Goal: Task Accomplishment & Management: Use online tool/utility

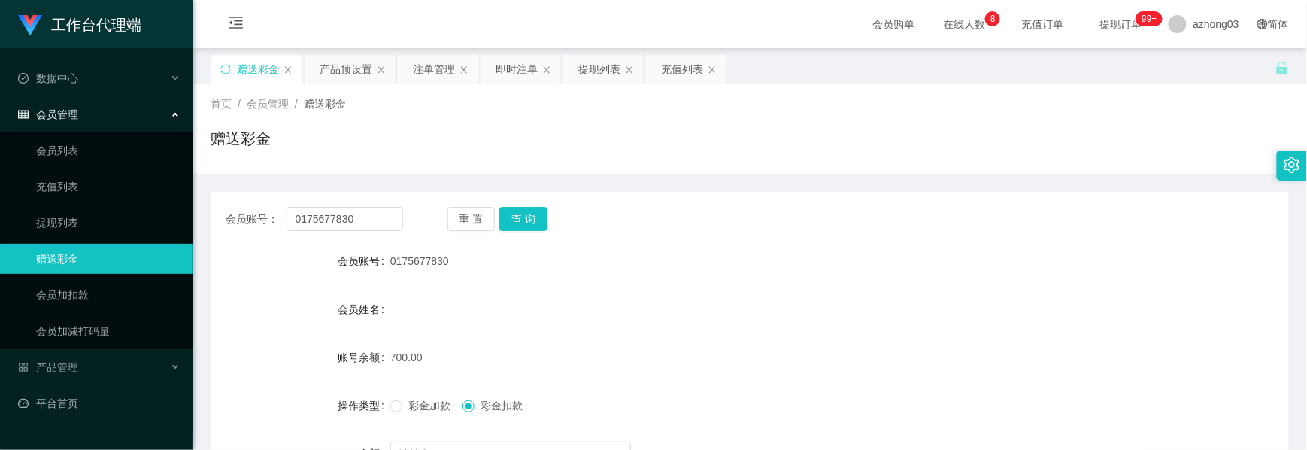
scroll to position [169, 0]
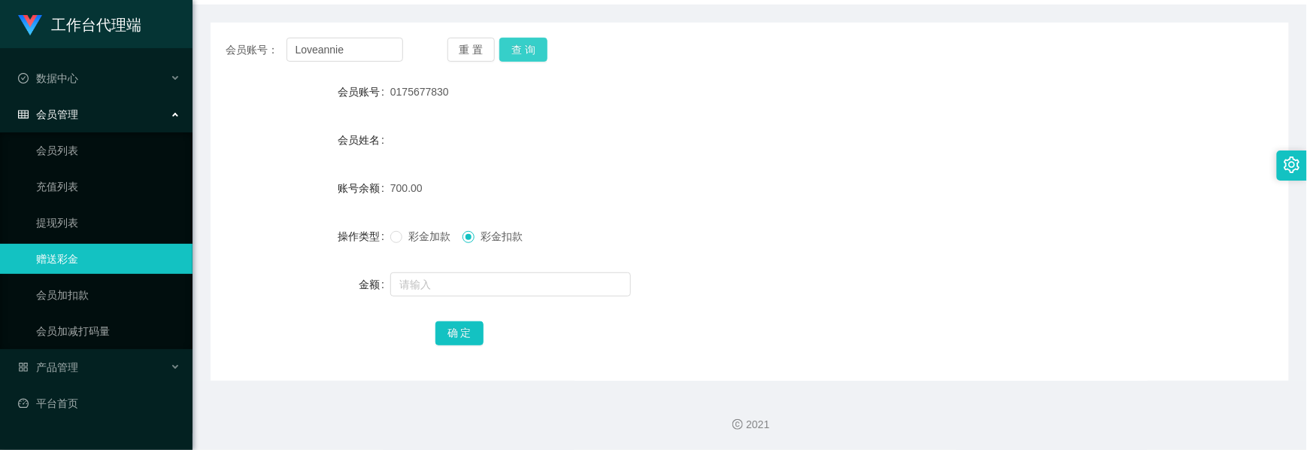
type input "Loveannie"
click at [533, 54] on button "查 询" at bounding box center [523, 50] width 48 height 24
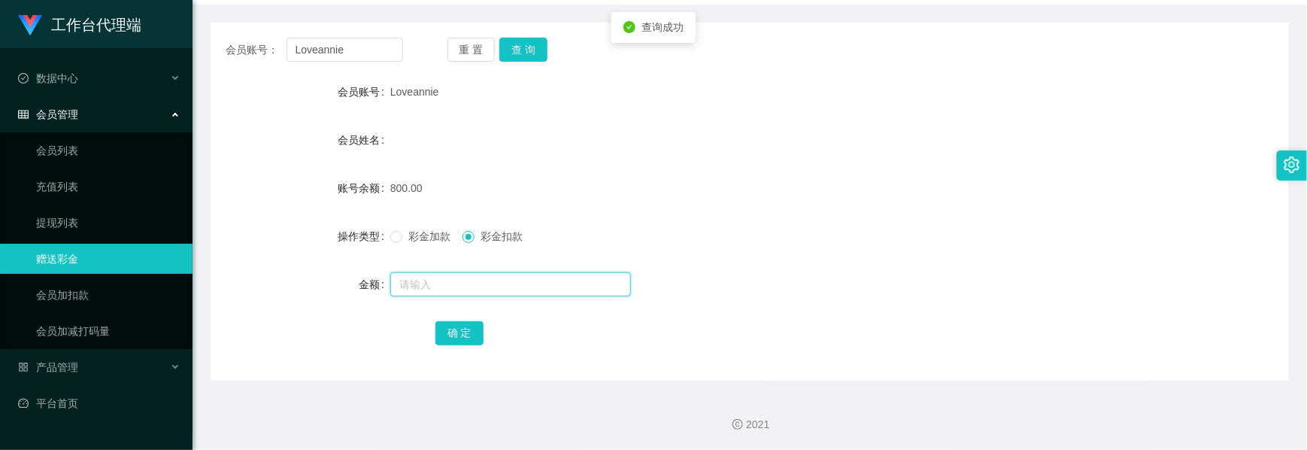
click at [429, 283] on input "text" at bounding box center [510, 284] width 241 height 24
type input "300"
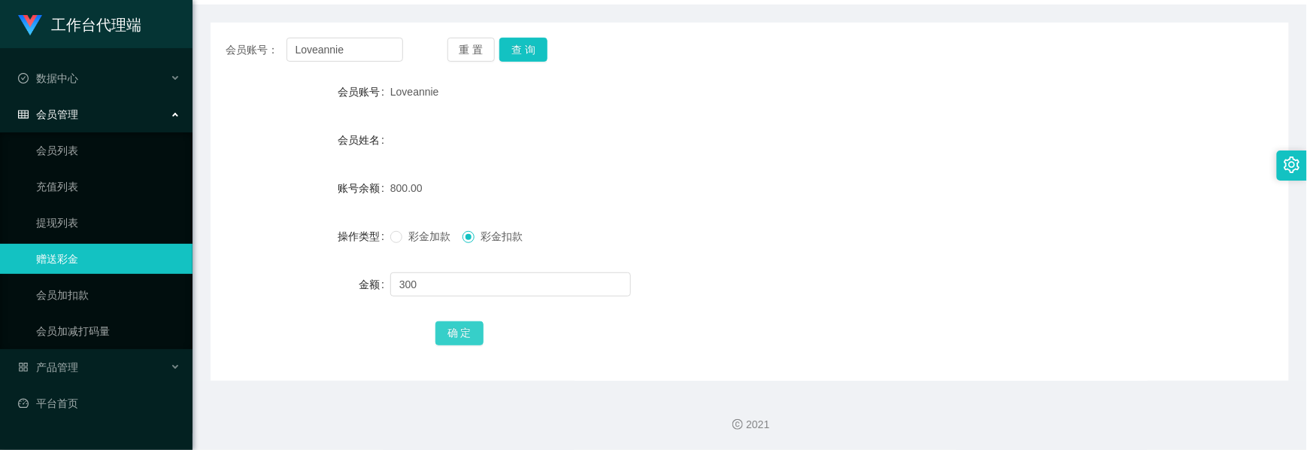
click at [449, 326] on button "确 定" at bounding box center [459, 333] width 48 height 24
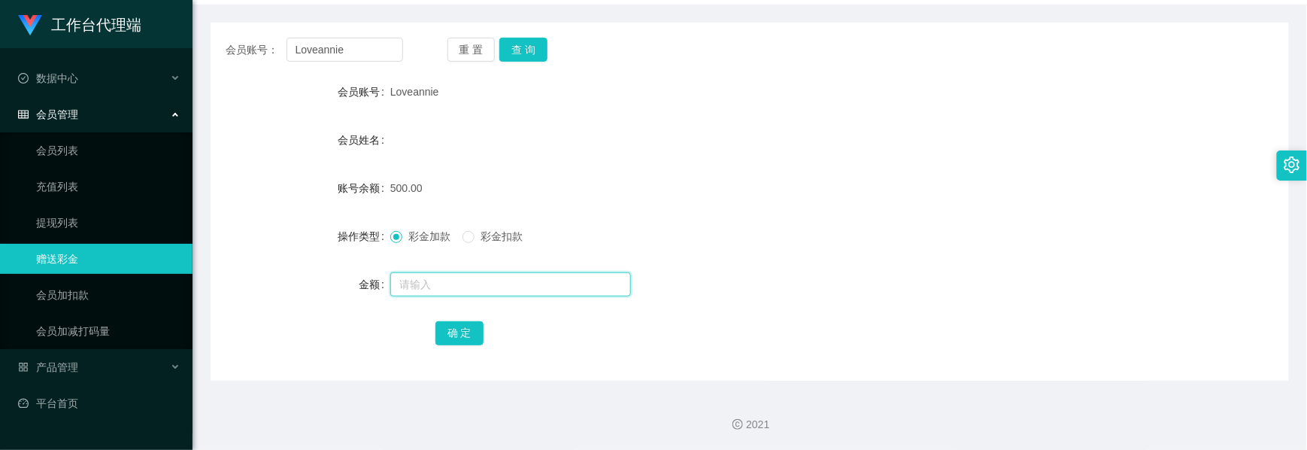
click at [411, 292] on input "text" at bounding box center [510, 284] width 241 height 24
type input "300"
click at [475, 329] on button "确 定" at bounding box center [459, 333] width 48 height 24
click at [455, 332] on button "确 定" at bounding box center [459, 333] width 48 height 24
click at [525, 51] on button "查 询" at bounding box center [523, 50] width 48 height 24
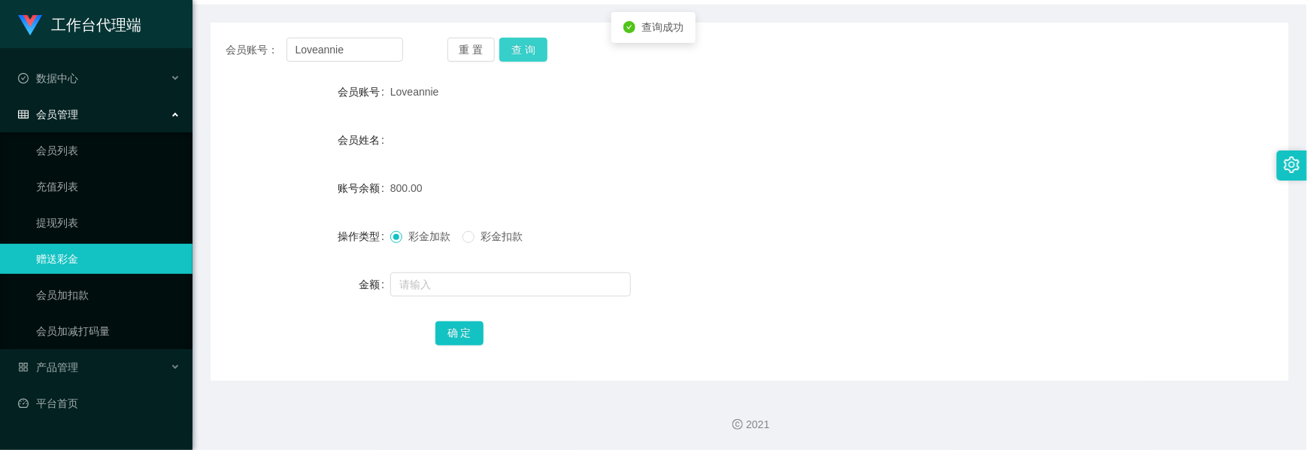
click at [525, 51] on button "查 询" at bounding box center [523, 50] width 48 height 24
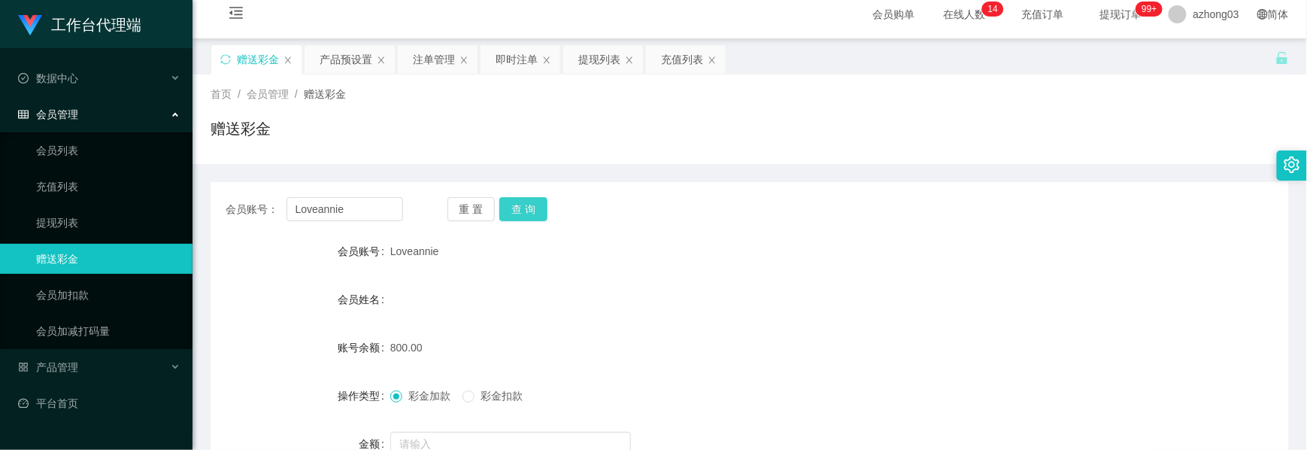
scroll to position [0, 0]
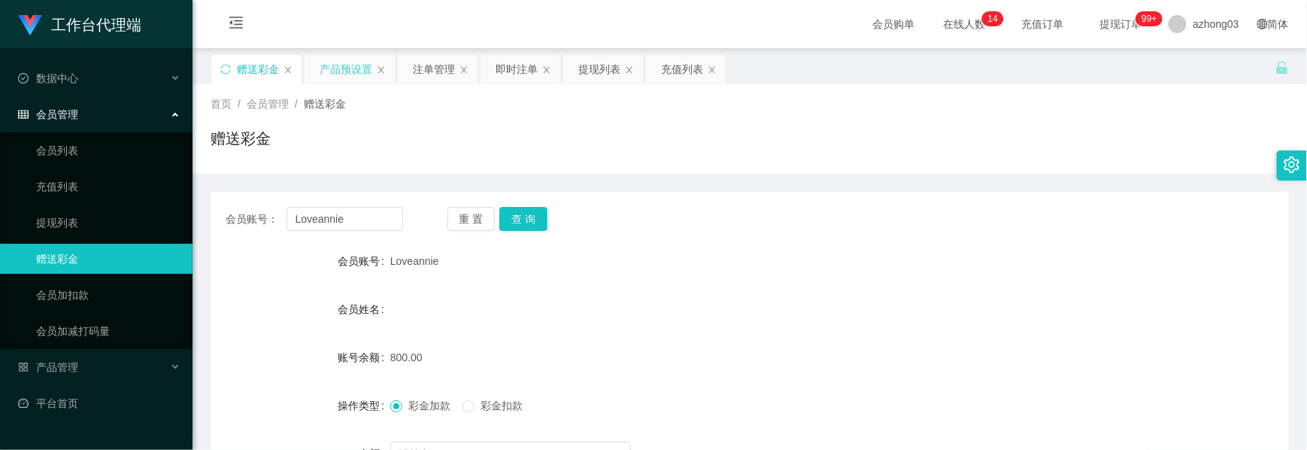
click at [349, 72] on div "产品预设置" at bounding box center [346, 69] width 53 height 29
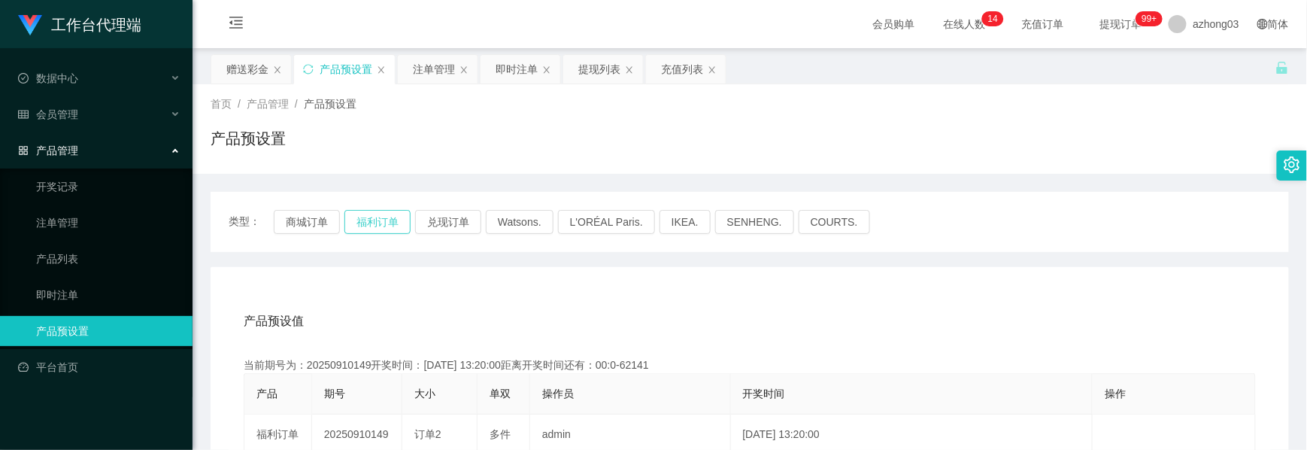
click at [374, 220] on button "福利订单" at bounding box center [377, 222] width 66 height 24
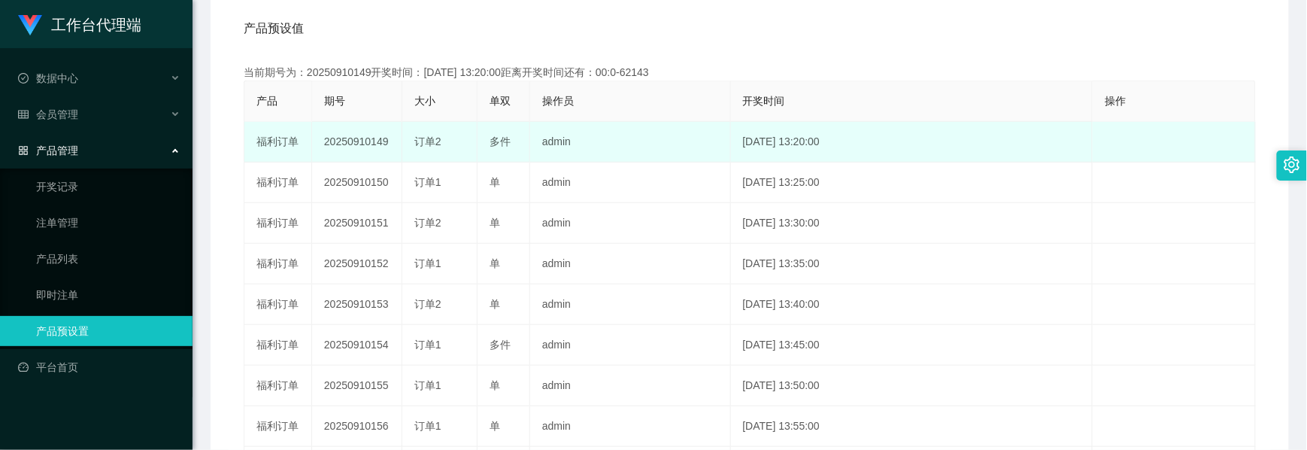
scroll to position [301, 0]
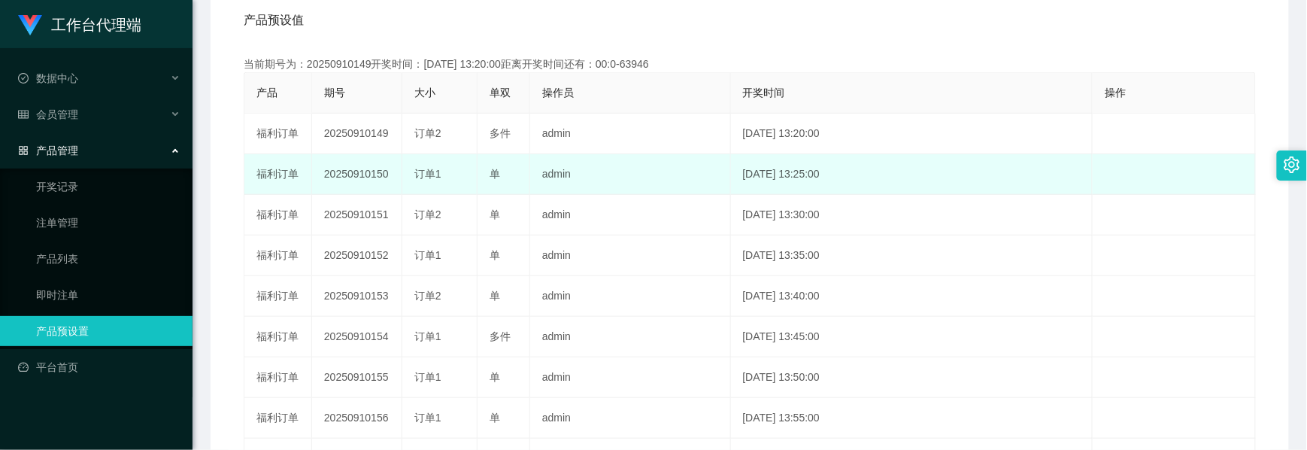
click at [374, 175] on td "20250910150" at bounding box center [357, 174] width 90 height 41
copy td "20250910150"
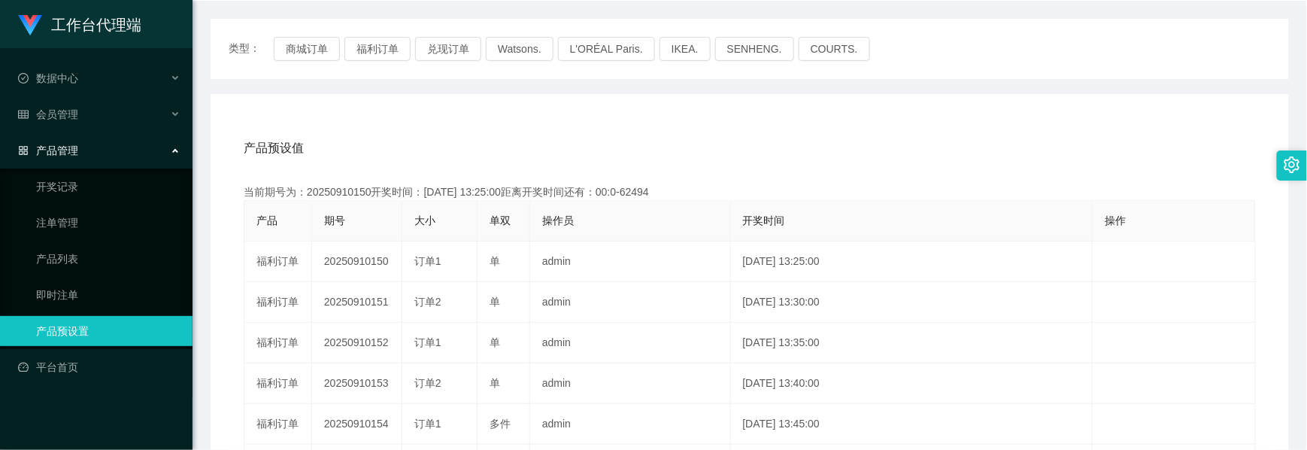
scroll to position [0, 0]
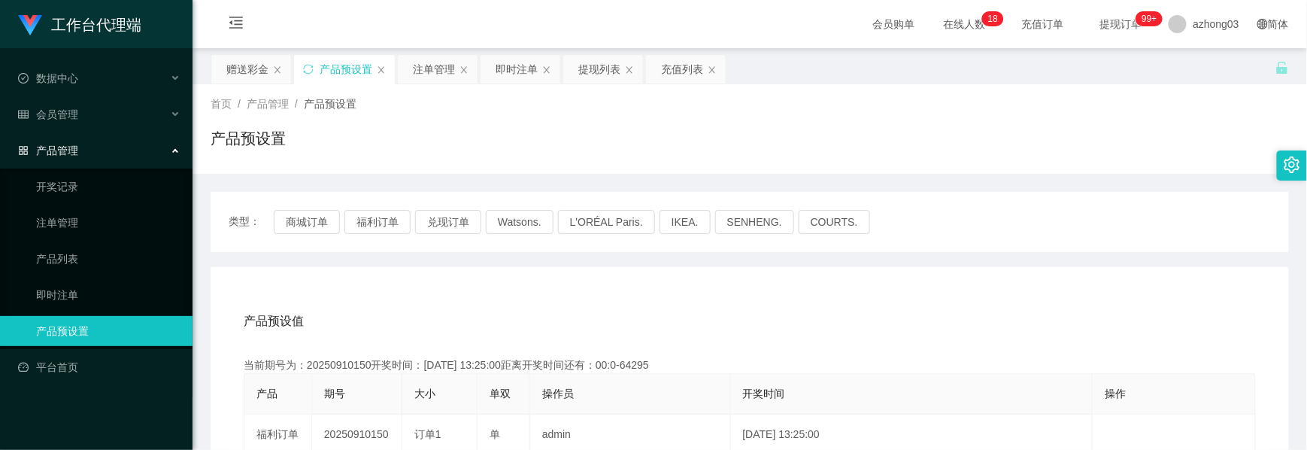
drag, startPoint x: 259, startPoint y: 73, endPoint x: 250, endPoint y: 87, distance: 16.9
click at [259, 73] on div "赠送彩金" at bounding box center [247, 69] width 42 height 29
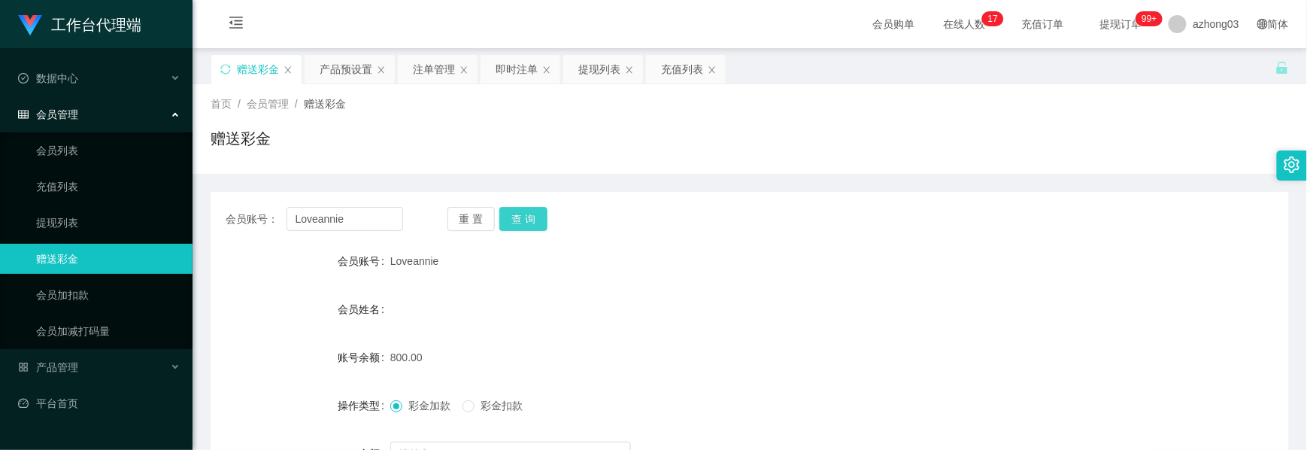
click at [517, 220] on button "查 询" at bounding box center [523, 219] width 48 height 24
